Goal: Transaction & Acquisition: Obtain resource

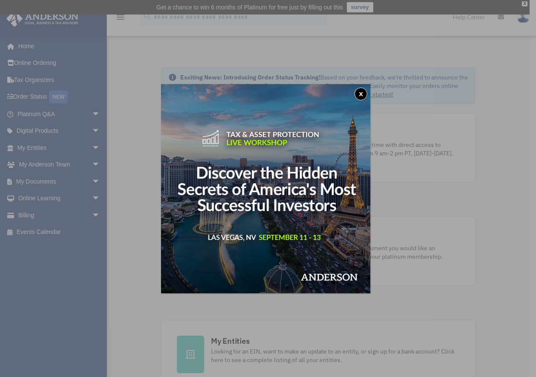
click at [362, 96] on button "x" at bounding box center [360, 93] width 13 height 13
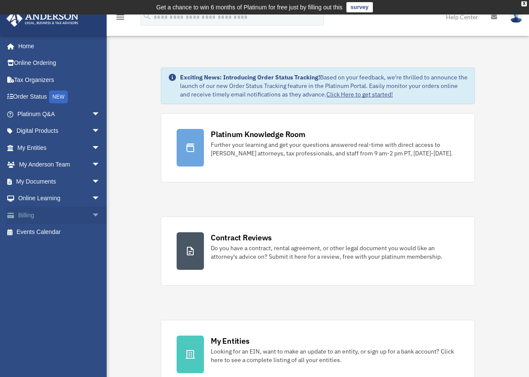
click at [52, 210] on link "Billing arrow_drop_down" at bounding box center [59, 215] width 107 height 17
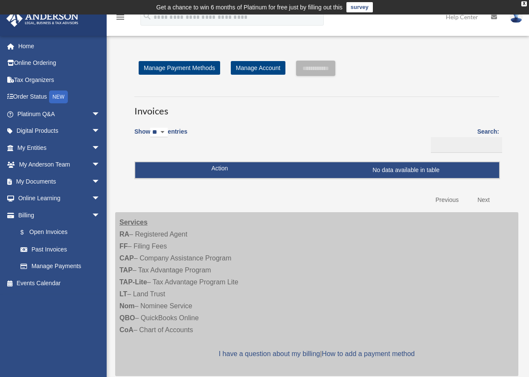
click at [225, 175] on td "No data available in table" at bounding box center [317, 170] width 364 height 16
click at [523, 4] on div "X" at bounding box center [525, 3] width 6 height 5
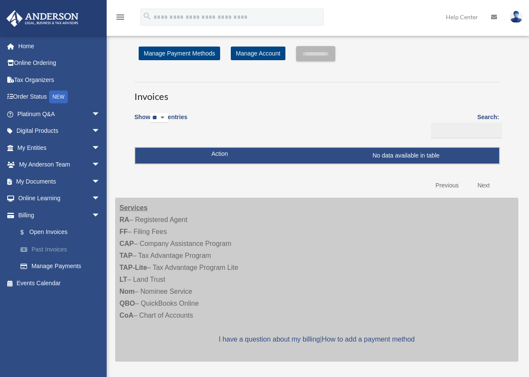
click at [52, 247] on link "Past Invoices" at bounding box center [62, 249] width 101 height 17
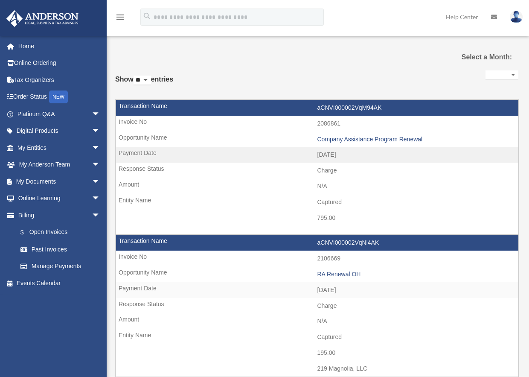
select select
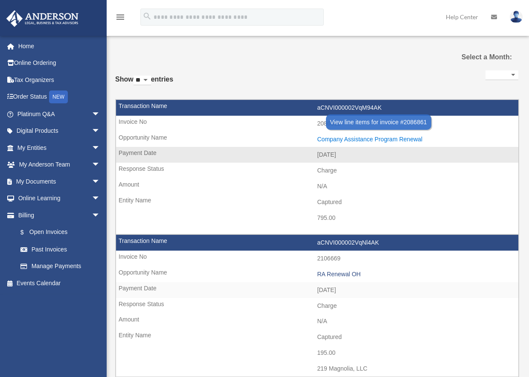
click at [338, 140] on div "Company Assistance Program Renewal" at bounding box center [416, 139] width 197 height 7
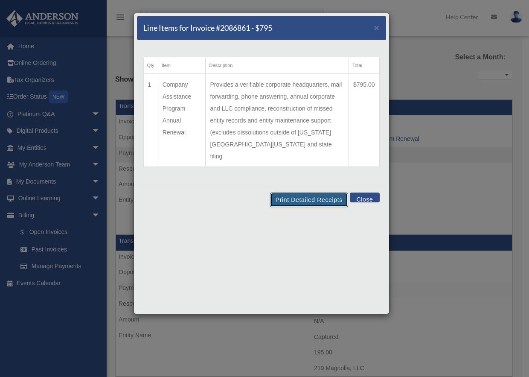
click at [298, 192] on button "Print Detailed Receipts" at bounding box center [309, 199] width 78 height 15
click at [375, 26] on span "×" at bounding box center [377, 28] width 6 height 10
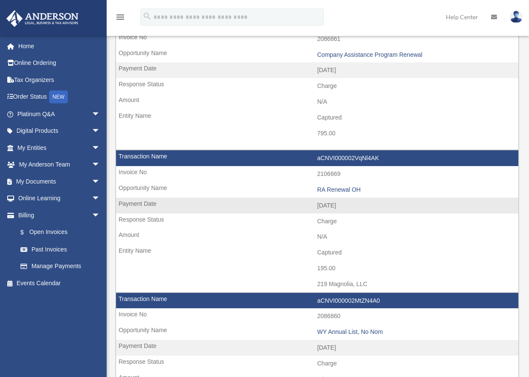
scroll to position [85, 0]
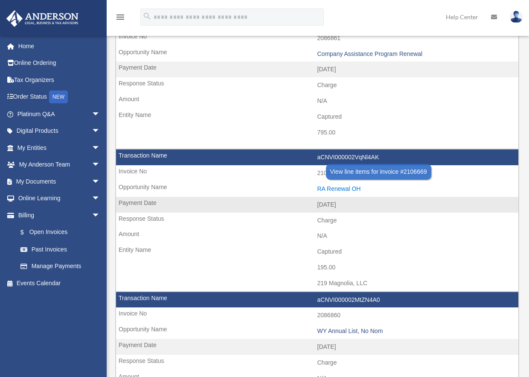
click at [334, 187] on div "RA Renewal OH" at bounding box center [416, 188] width 197 height 7
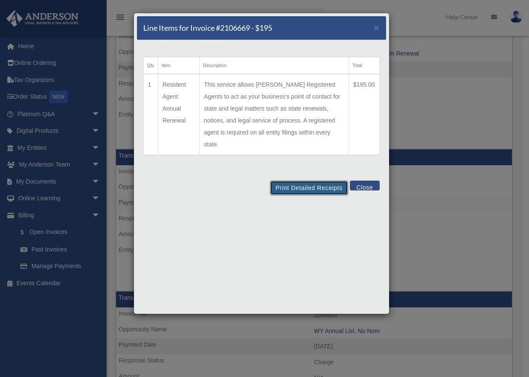
click at [300, 181] on button "Print Detailed Receipts" at bounding box center [309, 188] width 78 height 15
click at [363, 181] on button "Close" at bounding box center [364, 186] width 29 height 10
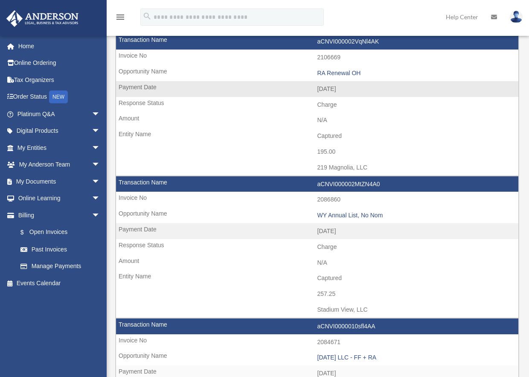
scroll to position [213, 0]
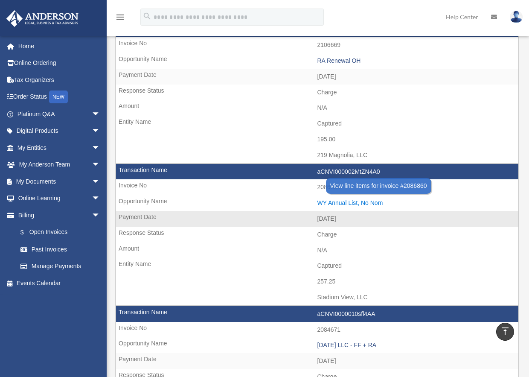
click at [347, 203] on div "WY Annual List, No Nom" at bounding box center [416, 202] width 197 height 7
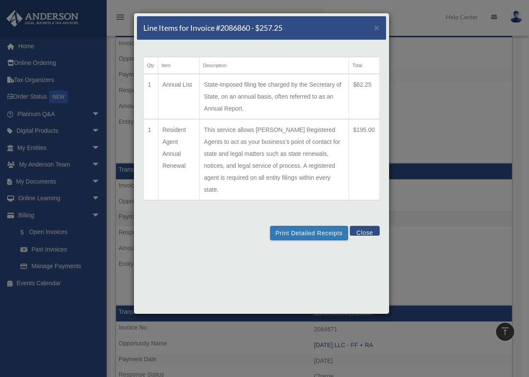
click at [364, 226] on button "Close" at bounding box center [364, 231] width 29 height 10
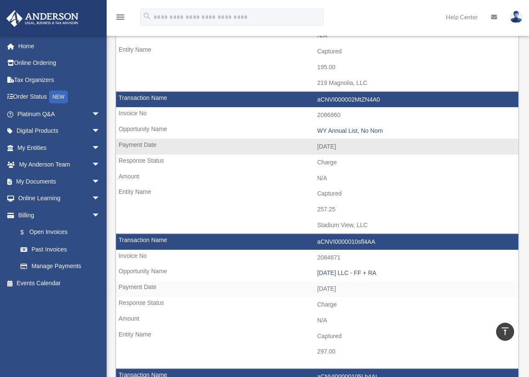
scroll to position [299, 0]
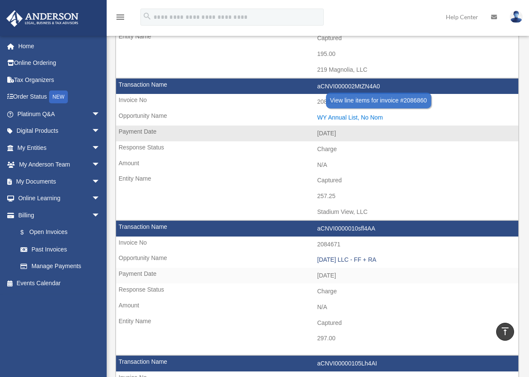
click at [332, 117] on div "WY Annual List, No Nom" at bounding box center [416, 117] width 197 height 7
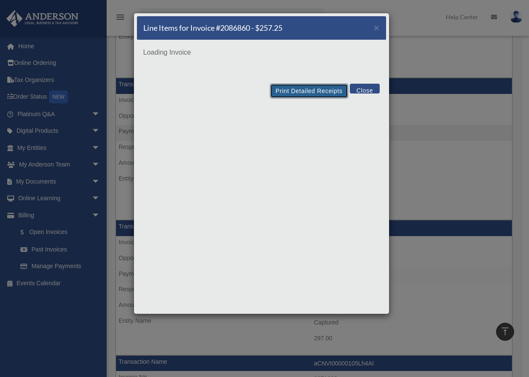
click at [332, 93] on button "Print Detailed Receipts" at bounding box center [309, 91] width 78 height 15
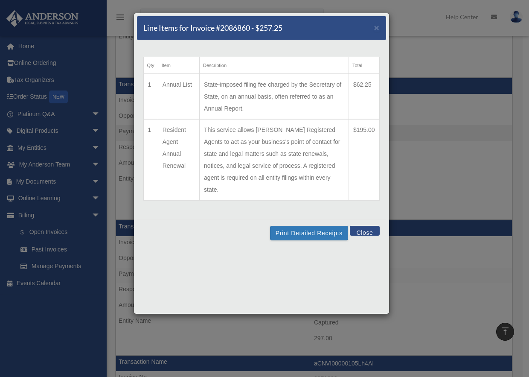
click at [373, 29] on div "Line Items for Invoice #2086860 - $257.25 ×" at bounding box center [261, 28] width 249 height 24
click at [376, 24] on span "×" at bounding box center [377, 28] width 6 height 10
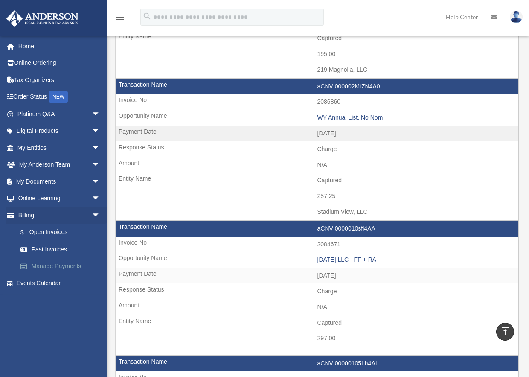
click at [55, 263] on link "Manage Payments" at bounding box center [62, 266] width 101 height 17
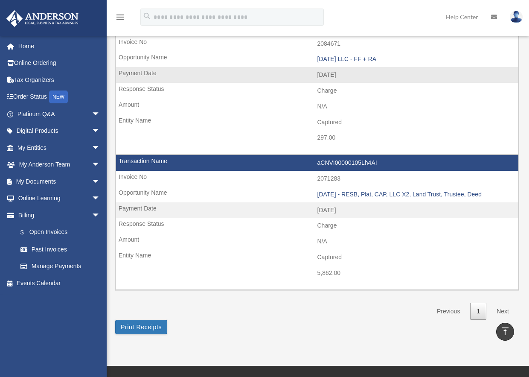
scroll to position [512, 0]
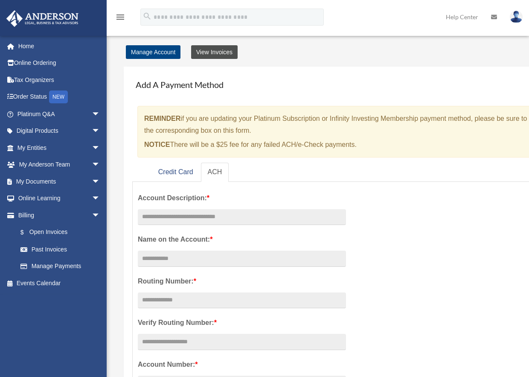
click at [218, 48] on link "View Invoices" at bounding box center [214, 52] width 47 height 14
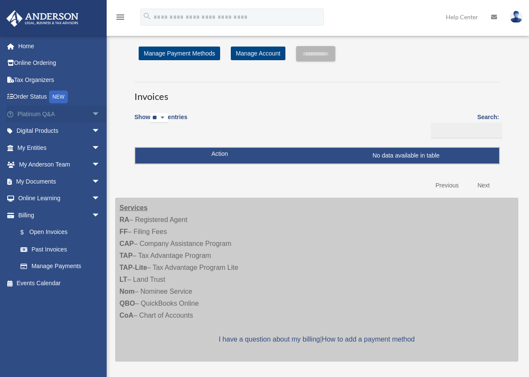
click at [92, 114] on span "arrow_drop_down" at bounding box center [100, 113] width 17 height 17
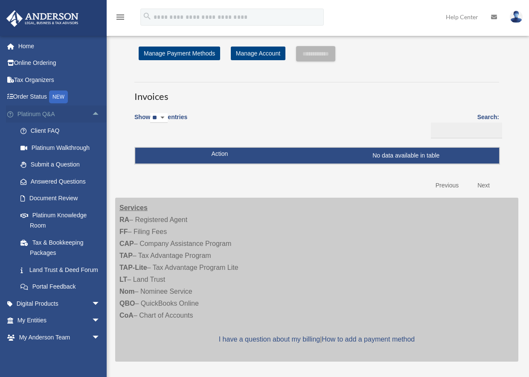
click at [92, 114] on span "arrow_drop_up" at bounding box center [100, 113] width 17 height 17
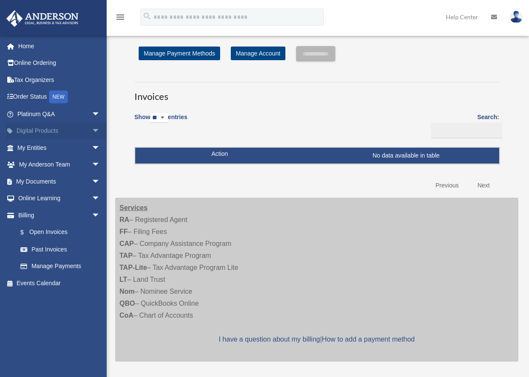
click at [92, 128] on span "arrow_drop_down" at bounding box center [100, 130] width 17 height 17
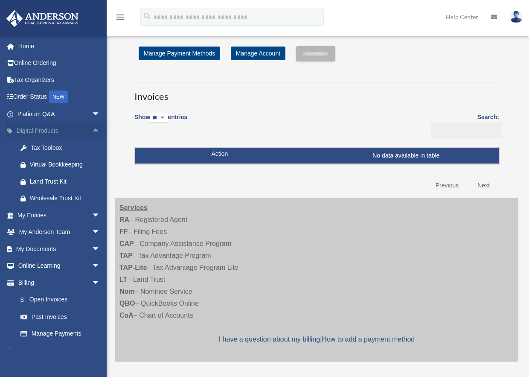
click at [92, 128] on span "arrow_drop_up" at bounding box center [100, 130] width 17 height 17
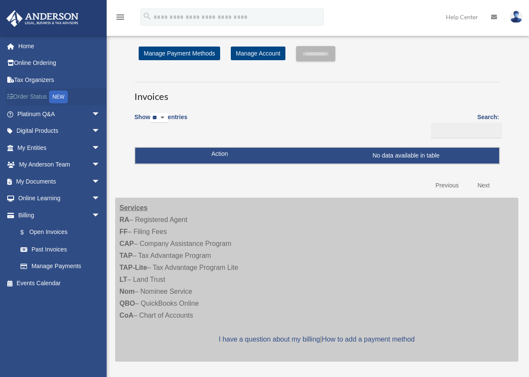
click at [42, 100] on link "Order Status NEW" at bounding box center [59, 96] width 107 height 17
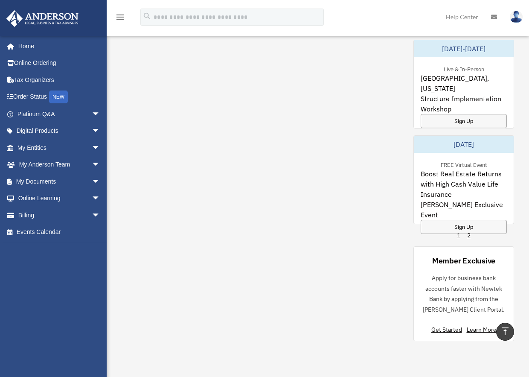
scroll to position [583, 0]
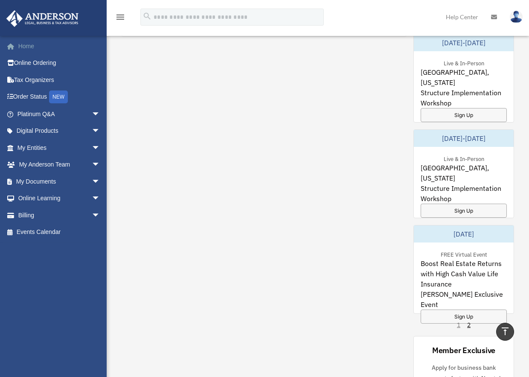
click at [30, 43] on link "Home" at bounding box center [59, 46] width 107 height 17
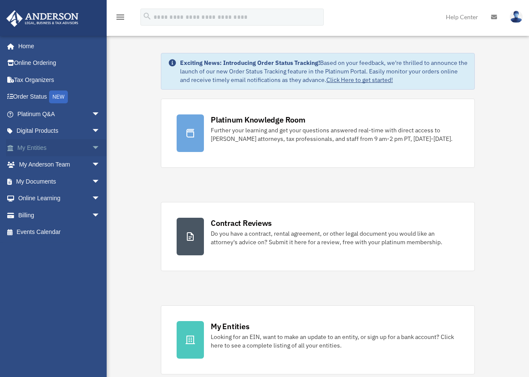
click at [92, 145] on span "arrow_drop_down" at bounding box center [100, 147] width 17 height 17
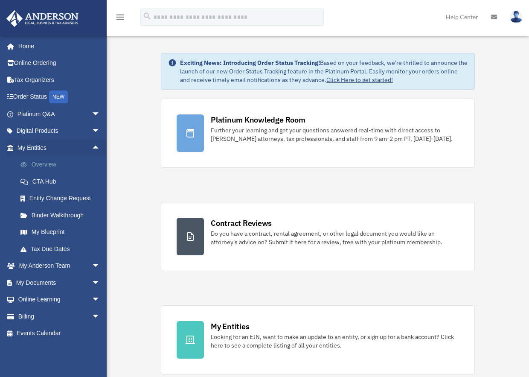
click at [44, 160] on link "Overview" at bounding box center [62, 164] width 101 height 17
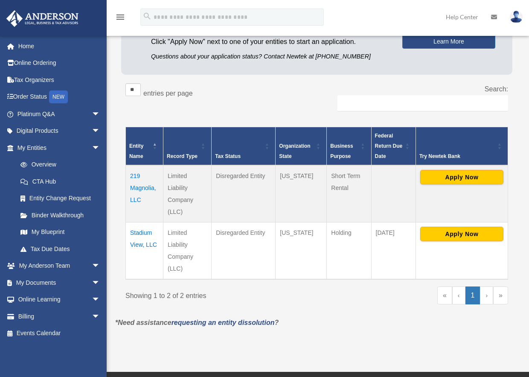
scroll to position [128, 0]
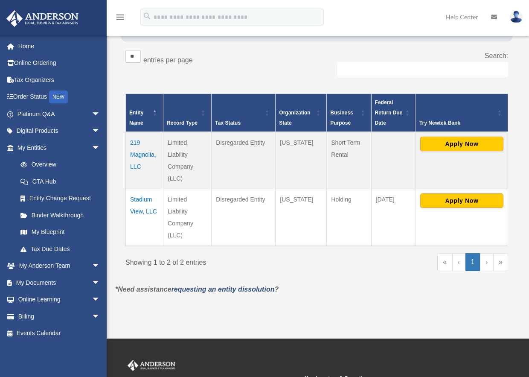
click at [146, 152] on td "219 Magnolia, LLC" at bounding box center [145, 160] width 38 height 57
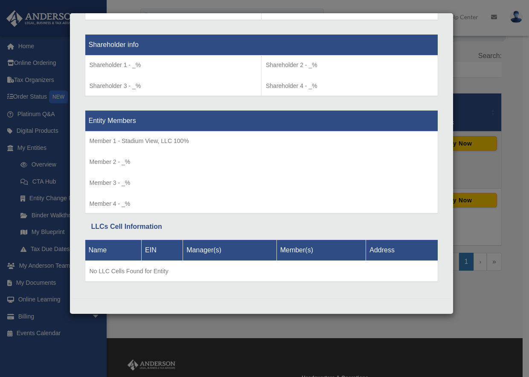
scroll to position [707, 0]
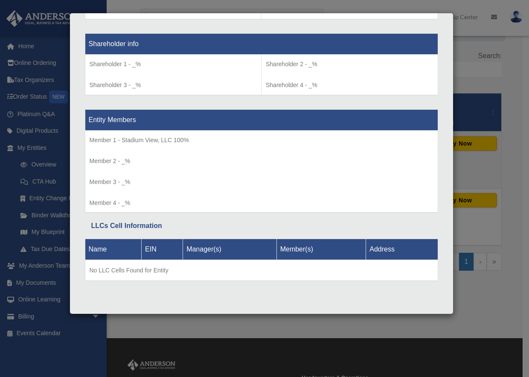
click at [478, 79] on div "Details × Articles Sent Organizational Date" at bounding box center [264, 188] width 529 height 377
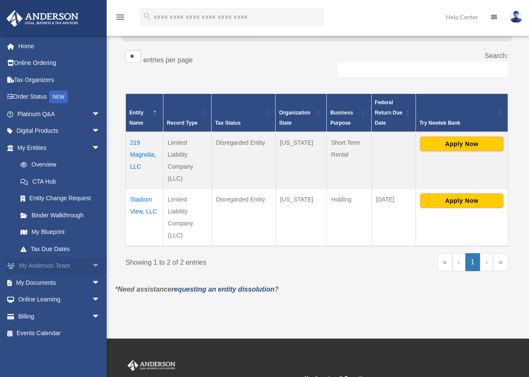
click at [53, 264] on link "My Anderson Team arrow_drop_down" at bounding box center [59, 265] width 107 height 17
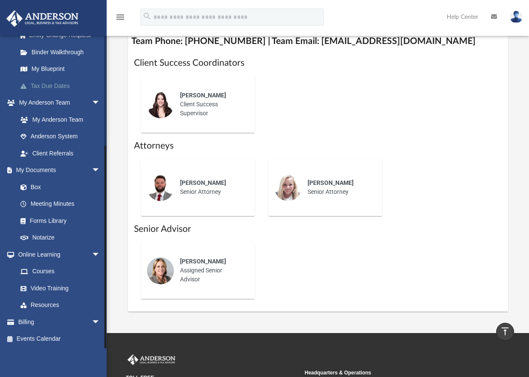
scroll to position [164, 0]
click at [40, 188] on link "Box" at bounding box center [62, 186] width 101 height 17
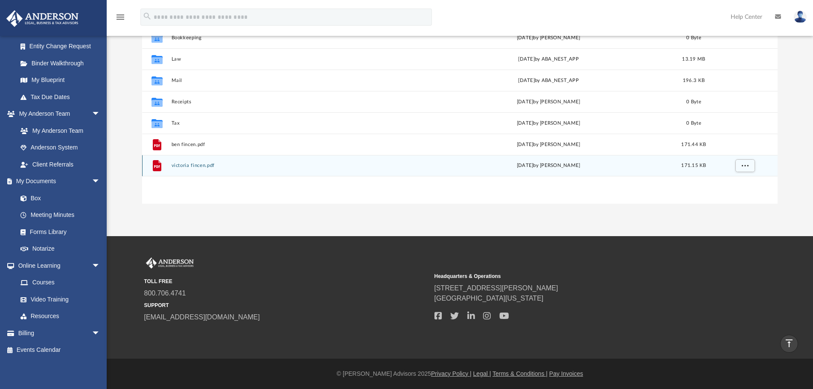
scroll to position [86, 0]
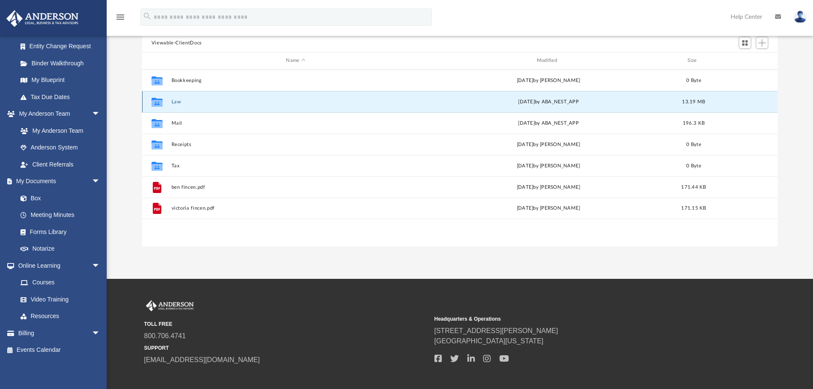
click at [176, 99] on button "Law" at bounding box center [295, 102] width 249 height 6
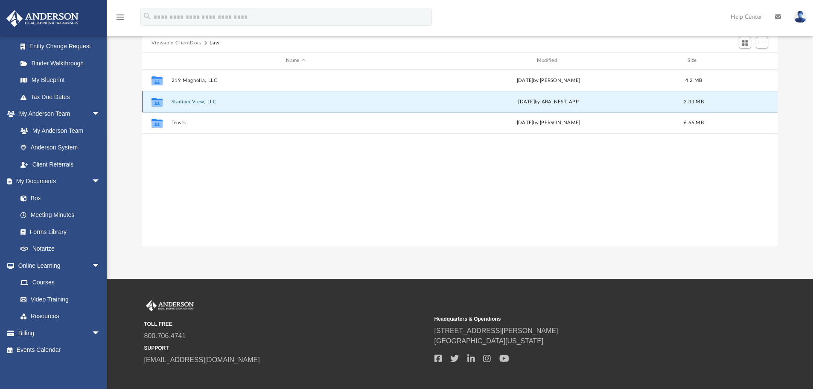
click at [176, 99] on button "Stadium View, LLC" at bounding box center [295, 102] width 249 height 6
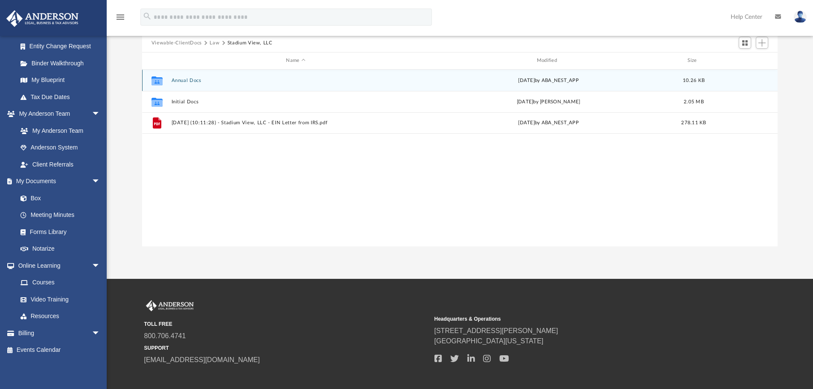
click at [181, 81] on button "Annual Docs" at bounding box center [295, 81] width 249 height 6
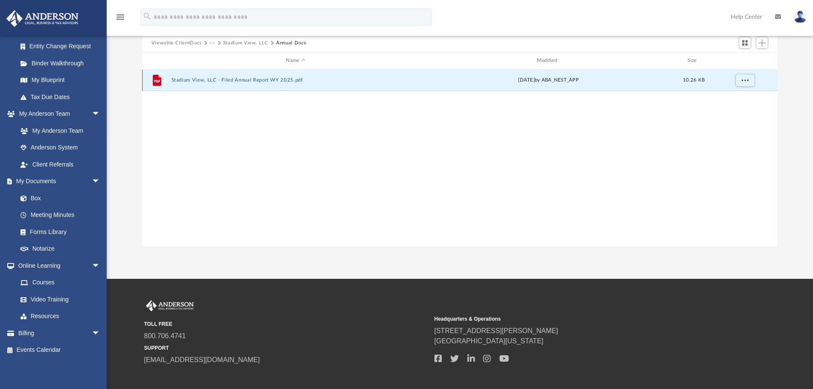
click at [189, 78] on button "Stadium View, LLC - Filed Annual Report WY 2025.pdf" at bounding box center [295, 80] width 249 height 6
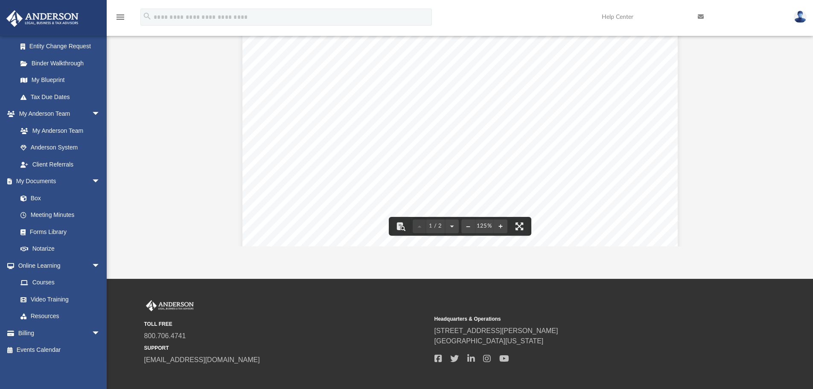
scroll to position [79, 0]
